Goal: Task Accomplishment & Management: Manage account settings

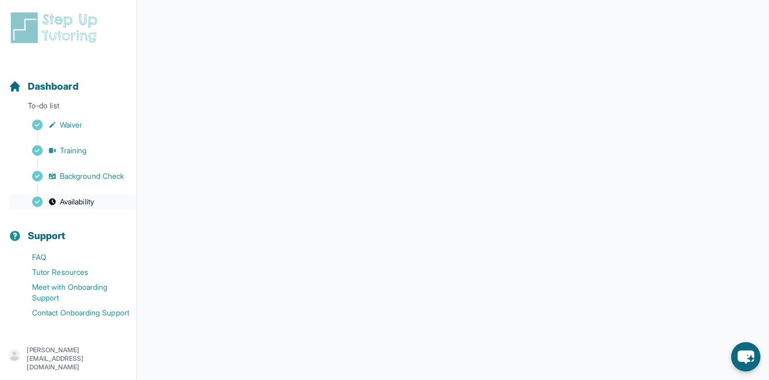
click at [77, 203] on span "Availability" at bounding box center [77, 201] width 34 height 11
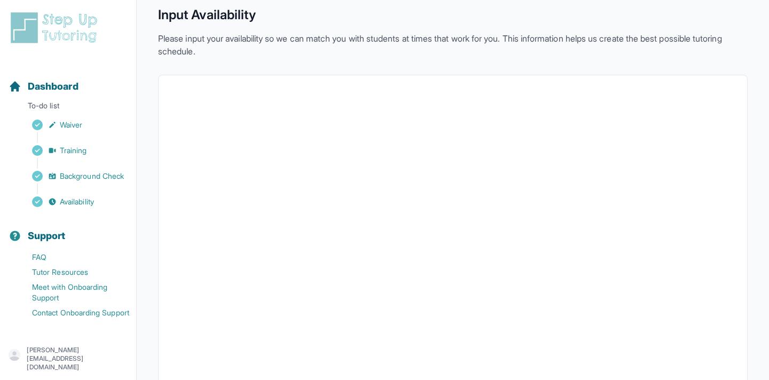
scroll to position [188, 0]
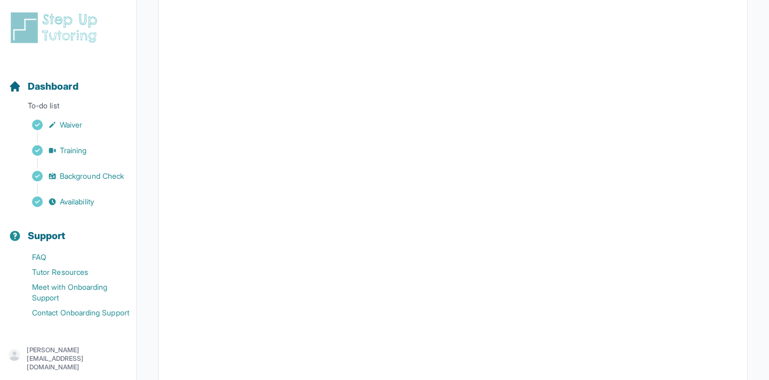
click at [107, 357] on p "[PERSON_NAME][EMAIL_ADDRESS][DOMAIN_NAME]" at bounding box center [77, 359] width 101 height 26
click at [98, 330] on link "Sign Out" at bounding box center [68, 329] width 115 height 19
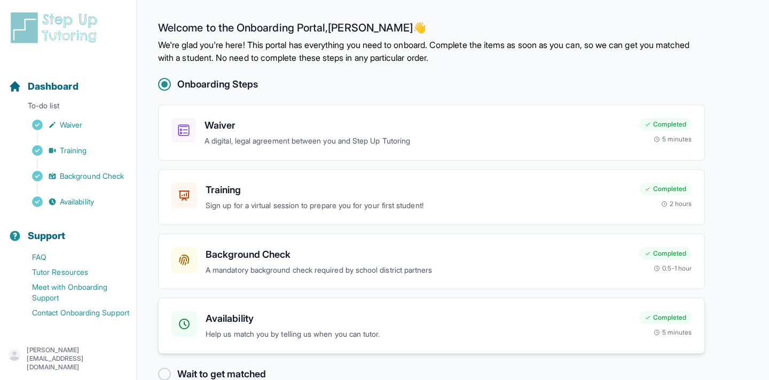
click at [216, 316] on h3 "Availability" at bounding box center [418, 318] width 425 height 15
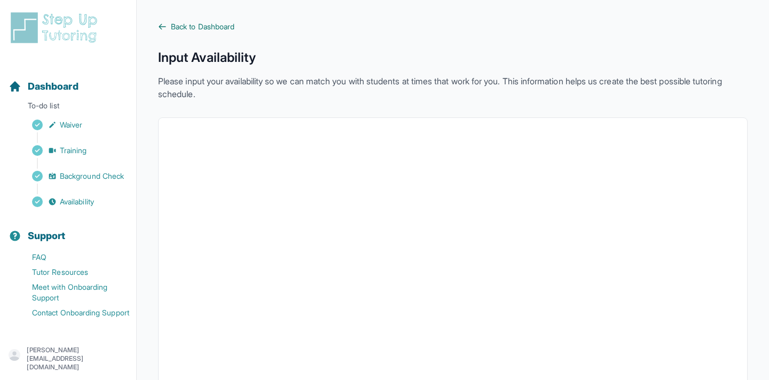
click at [183, 27] on span "Back to Dashboard" at bounding box center [203, 26] width 64 height 11
